Goal: Task Accomplishment & Management: Use online tool/utility

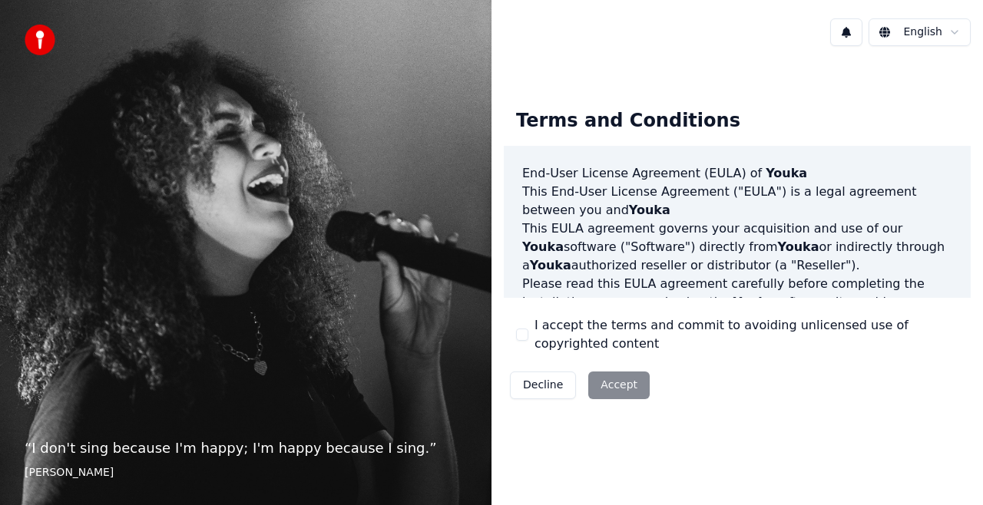
click at [1, 432] on div "“ I don't sing because I'm happy; I'm happy because I sing. ” William James" at bounding box center [246, 252] width 492 height 505
click at [519, 337] on button "I accept the terms and commit to avoiding unlicensed use of copyrighted content" at bounding box center [522, 335] width 12 height 12
click at [616, 390] on button "Accept" at bounding box center [618, 386] width 61 height 28
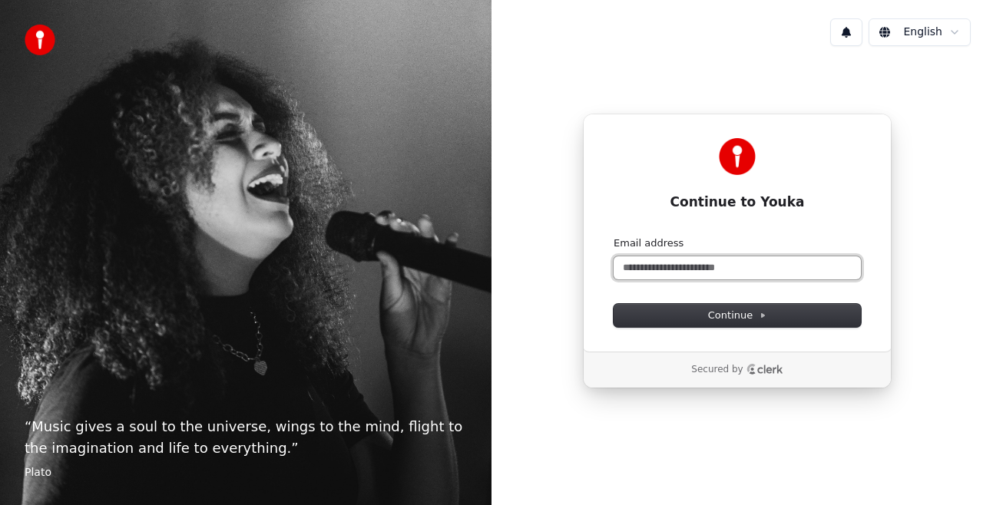
click at [694, 266] on input "Email address" at bounding box center [737, 268] width 247 height 23
click at [614, 237] on button "submit" at bounding box center [614, 237] width 0 height 0
type input "**********"
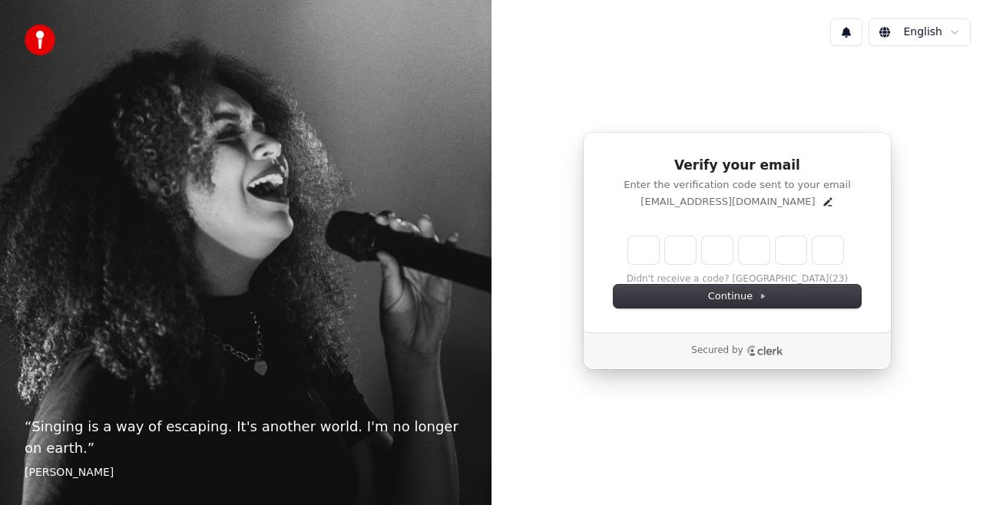
type input "*"
type input "**"
type input "*"
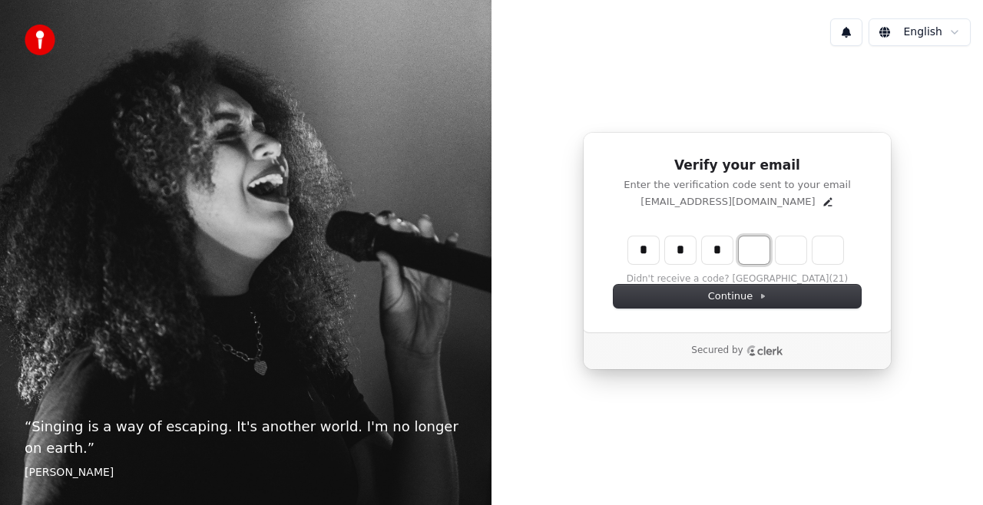
type input "***"
type input "*"
type input "****"
type input "*"
type input "******"
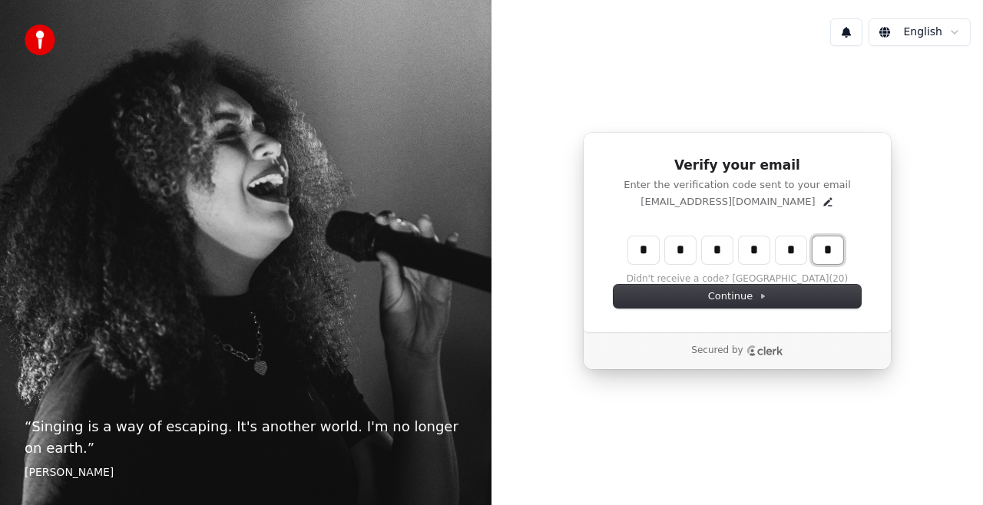
type input "*"
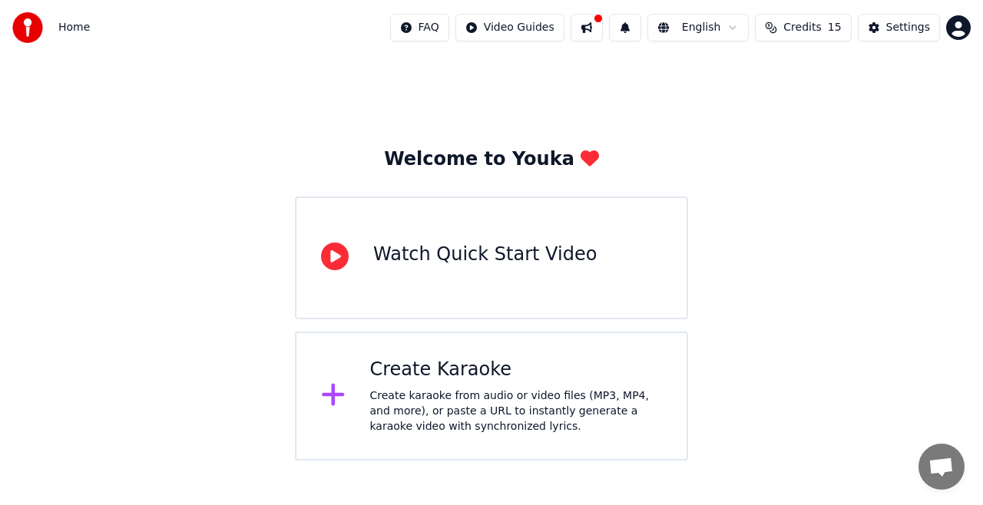
click at [585, 373] on div "Create Karaoke" at bounding box center [516, 370] width 293 height 25
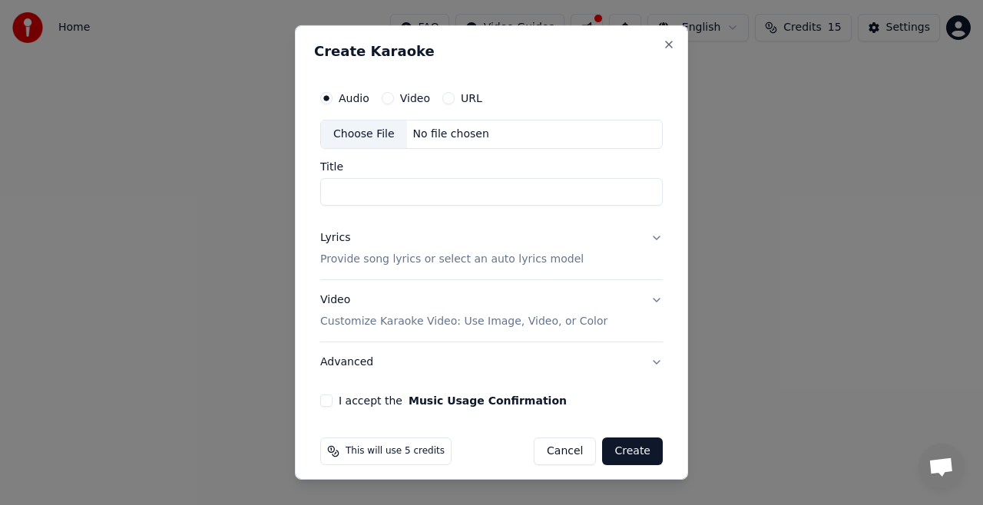
click at [389, 100] on button "Video" at bounding box center [388, 98] width 12 height 12
click at [449, 101] on button "URL" at bounding box center [448, 98] width 12 height 12
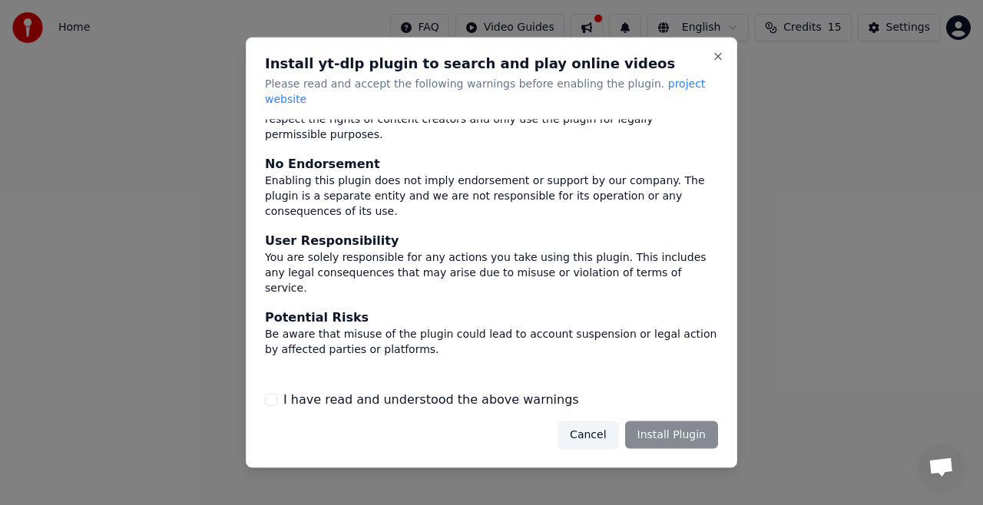
scroll to position [118, 0]
click at [273, 393] on button "I have read and understood the above warnings" at bounding box center [271, 399] width 12 height 12
click at [674, 422] on button "Install Plugin" at bounding box center [671, 435] width 93 height 28
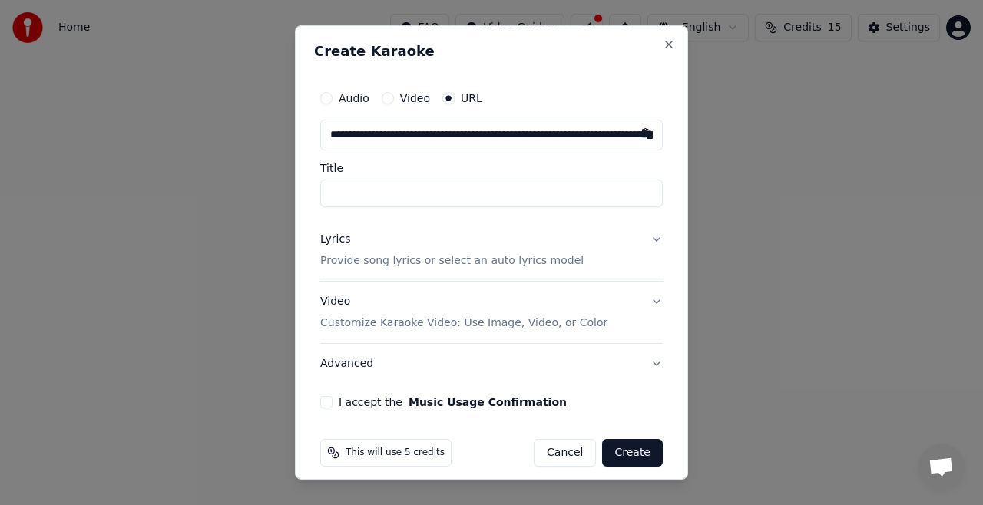
scroll to position [0, 374]
type input "**********"
click at [446, 191] on input "**********" at bounding box center [491, 194] width 343 height 28
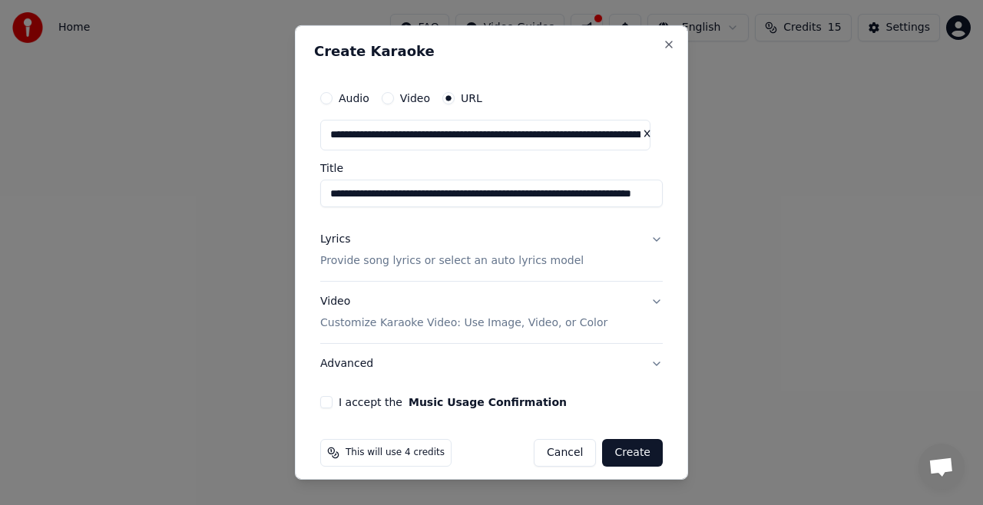
click at [648, 361] on button "Advanced" at bounding box center [491, 364] width 343 height 40
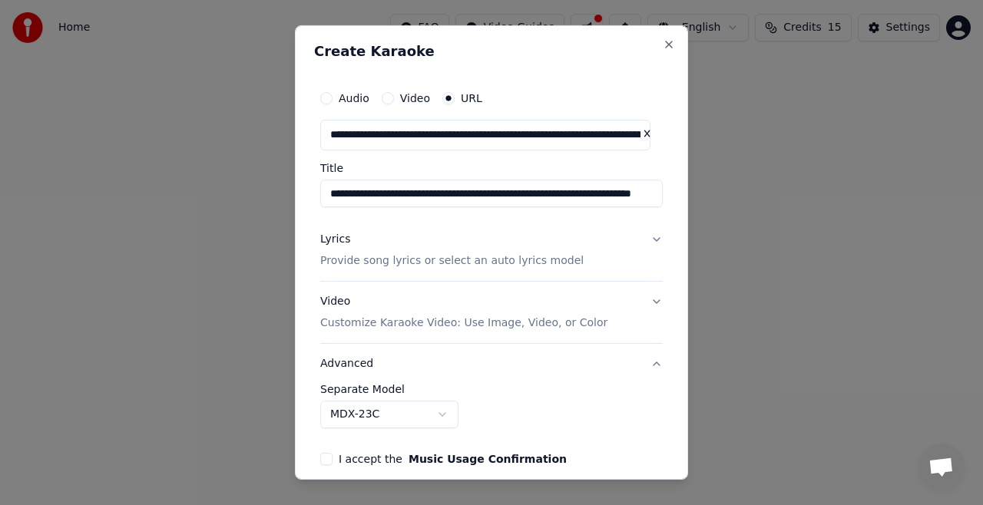
click at [643, 364] on button "Advanced" at bounding box center [491, 364] width 343 height 40
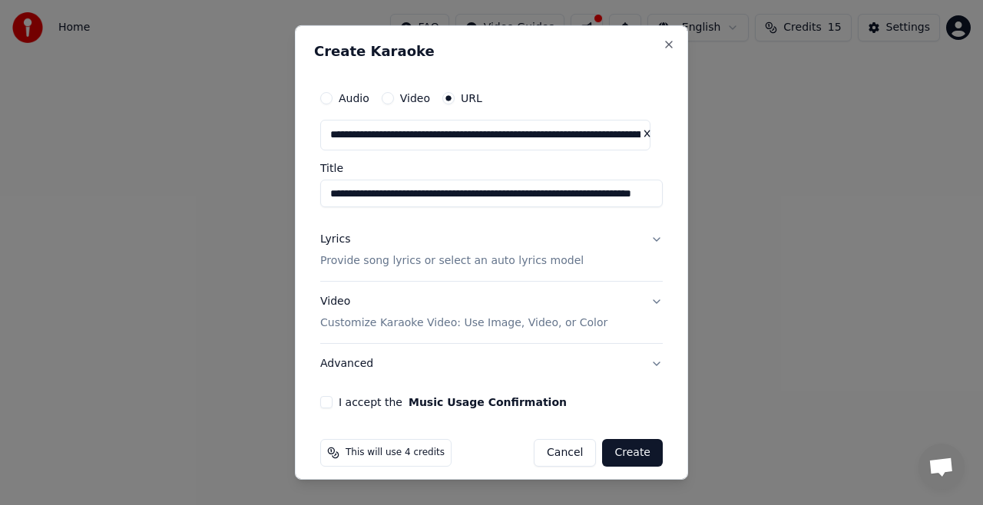
click at [326, 406] on button "I accept the Music Usage Confirmation" at bounding box center [326, 402] width 12 height 12
click at [399, 442] on div "This will use 4 credits" at bounding box center [385, 453] width 131 height 28
click at [663, 48] on button "Close" at bounding box center [669, 44] width 12 height 12
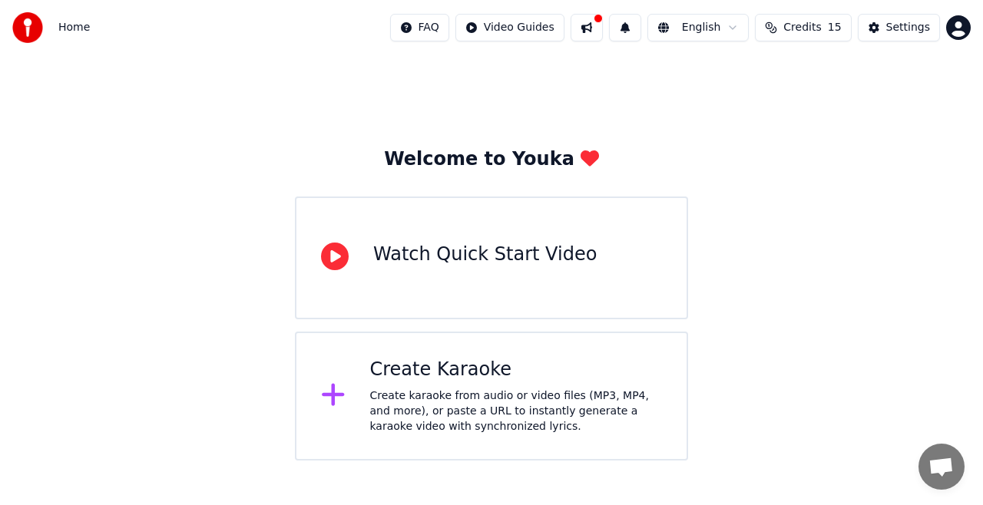
click at [803, 35] on span "Credits" at bounding box center [802, 27] width 38 height 15
click at [796, 108] on td "15" at bounding box center [780, 102] width 69 height 28
click at [773, 209] on div "Welcome to Youka Watch Quick Start Video Create Karaoke Create karaoke from aud…" at bounding box center [491, 258] width 983 height 406
click at [902, 29] on div "Settings" at bounding box center [908, 27] width 44 height 15
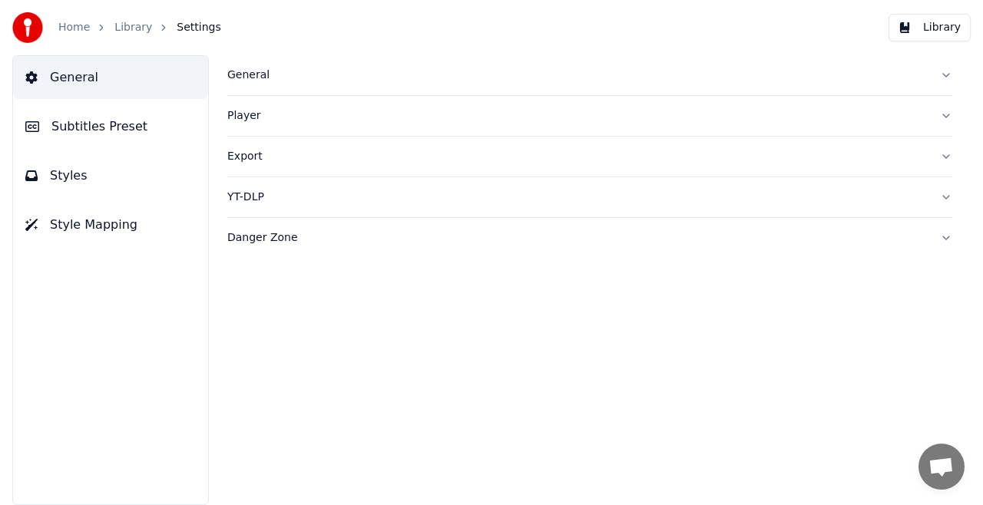
click at [268, 161] on div "Export" at bounding box center [577, 156] width 700 height 15
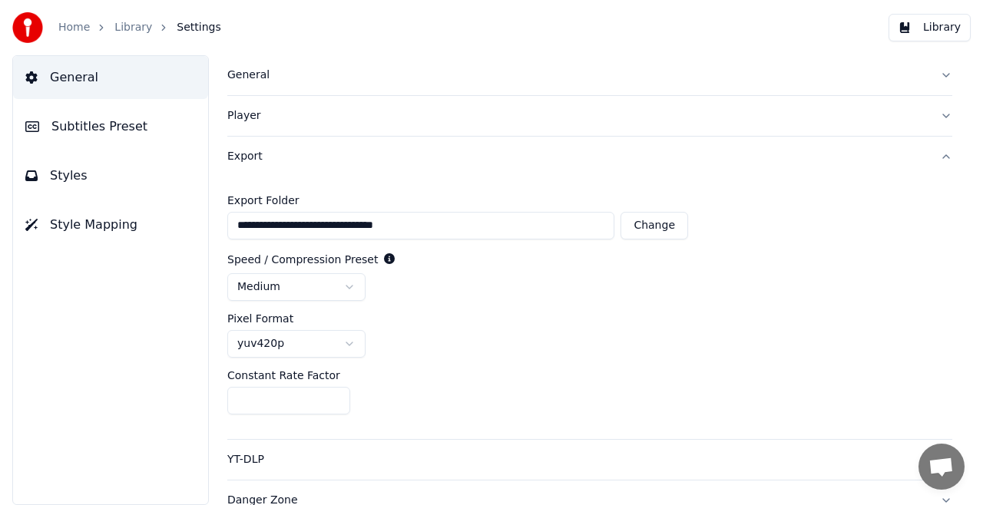
click at [258, 157] on div "Export" at bounding box center [577, 156] width 700 height 15
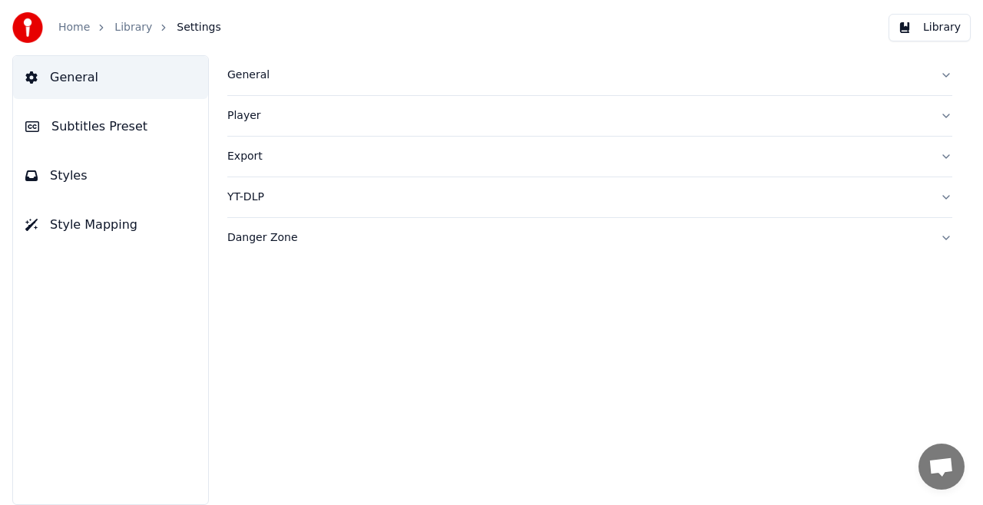
click at [281, 243] on div "Danger Zone" at bounding box center [577, 237] width 700 height 15
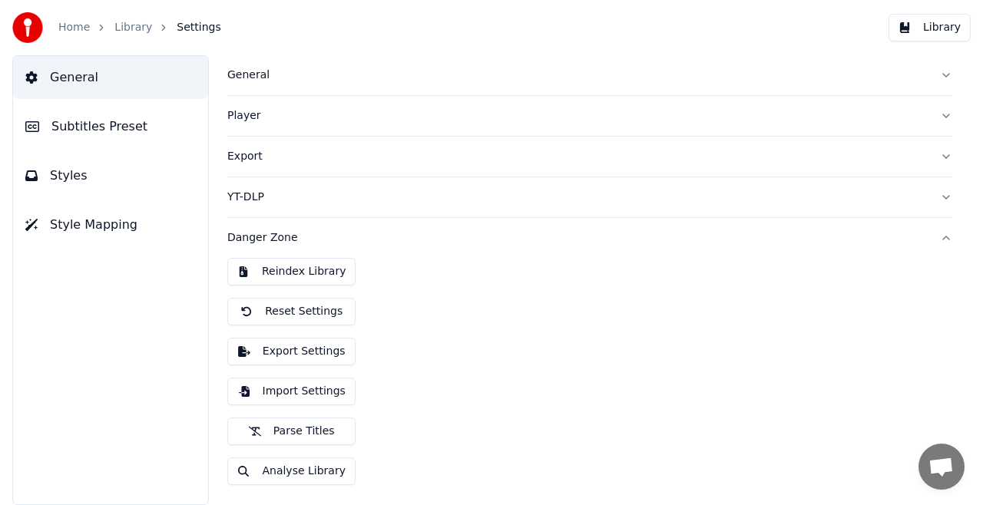
click at [244, 231] on div "Danger Zone" at bounding box center [577, 237] width 700 height 15
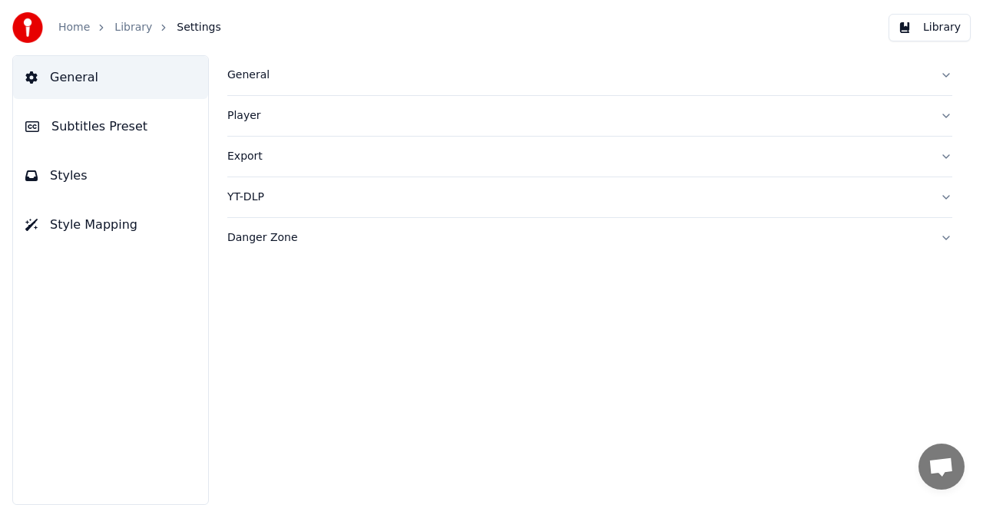
click at [81, 29] on link "Home" at bounding box center [73, 27] width 31 height 15
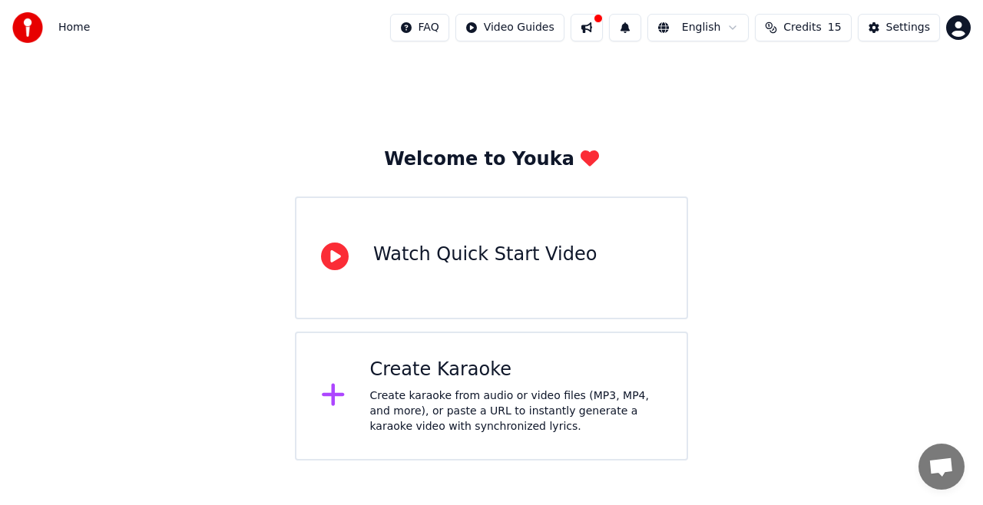
click at [602, 28] on button at bounding box center [587, 28] width 32 height 28
click at [892, 239] on div "Welcome to Youka Watch Quick Start Video Create Karaoke Create karaoke from aud…" at bounding box center [491, 258] width 983 height 406
